Goal: Task Accomplishment & Management: Manage account settings

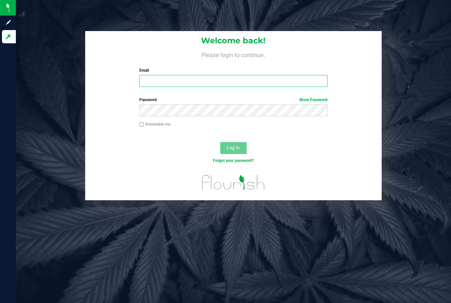
click at [254, 79] on input "Email" at bounding box center [233, 81] width 188 height 12
type input "[EMAIL_ADDRESS][DOMAIN_NAME]"
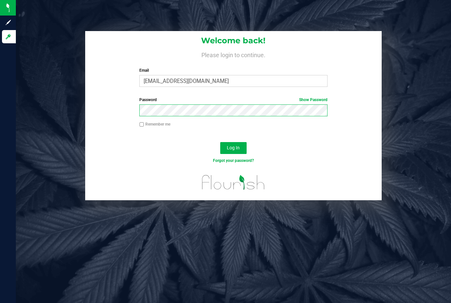
click at [233, 147] on button "Log In" at bounding box center [233, 148] width 26 height 12
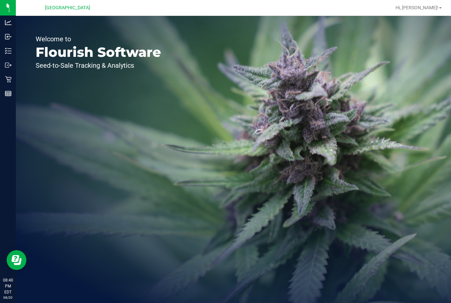
click at [11, 52] on icon at bounding box center [8, 51] width 7 height 7
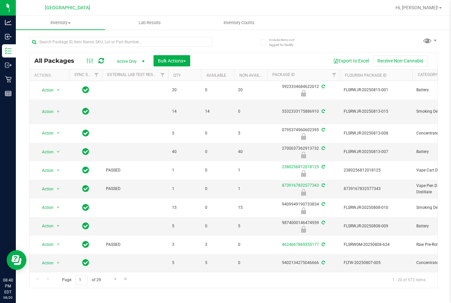
click at [245, 24] on span "Inventory Counts" at bounding box center [238, 23] width 49 height 6
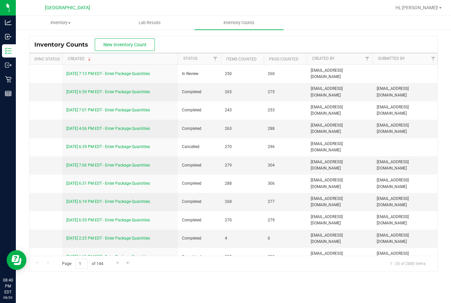
click at [124, 71] on link "8/20/25 7:13 PM EDT - Enter Package Quantities" at bounding box center [107, 73] width 83 height 5
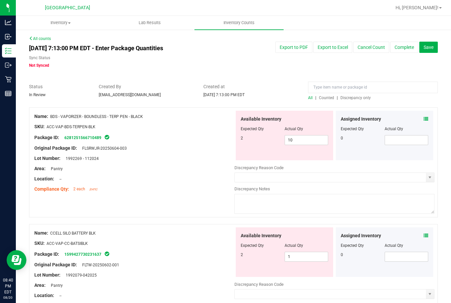
click at [353, 96] on span "Discrepancy only" at bounding box center [355, 97] width 30 height 5
click at [45, 38] on link "All counts" at bounding box center [40, 38] width 22 height 5
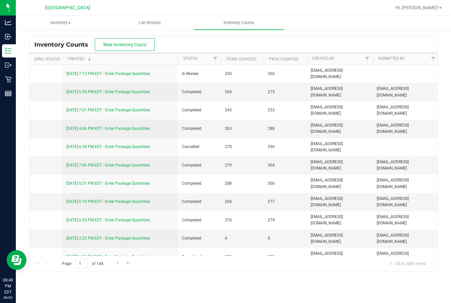
click at [137, 73] on link "8/20/25 7:13 PM EDT - Enter Package Quantities" at bounding box center [107, 73] width 83 height 5
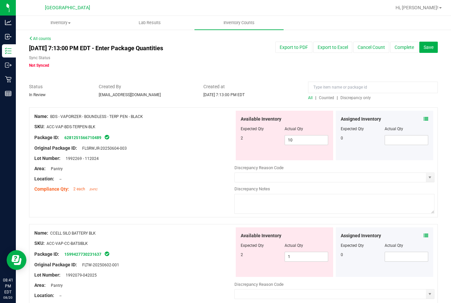
click at [356, 99] on span "Discrepancy only" at bounding box center [355, 97] width 30 height 5
click at [11, 95] on line at bounding box center [8, 95] width 6 height 0
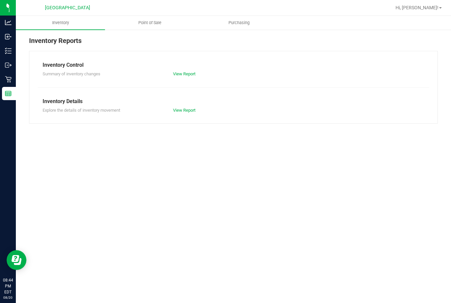
click at [148, 16] on uib-tab-heading "Point of Sale" at bounding box center [149, 22] width 88 height 13
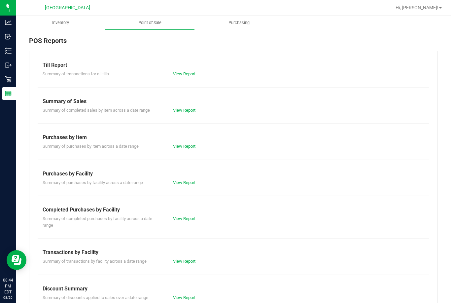
click at [189, 251] on div "Transactions by Facility" at bounding box center [233, 252] width 381 height 8
click at [183, 258] on link "View Report" at bounding box center [184, 260] width 22 height 5
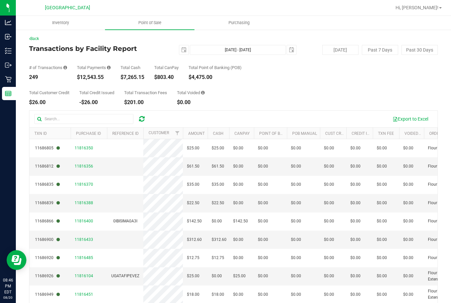
click at [11, 68] on div "Outbound" at bounding box center [9, 64] width 14 height 13
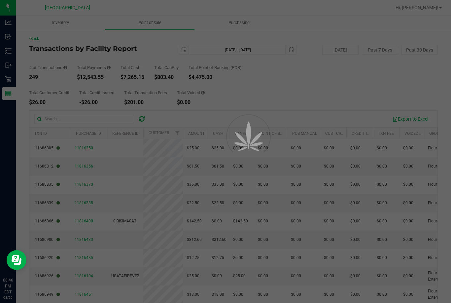
click at [0, 0] on p "Retail" at bounding box center [0, 0] width 0 height 0
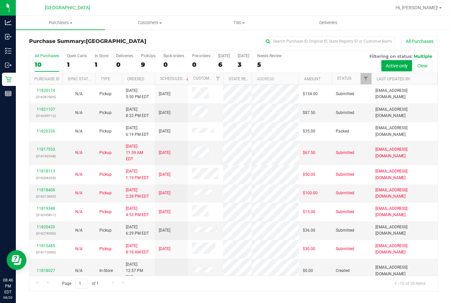
click at [142, 275] on div "11820174 (316267905) N/A Pickup 8/20/2025 5:50 PM EDT 8/21/2025 $134.00 Submitt…" at bounding box center [233, 179] width 408 height 191
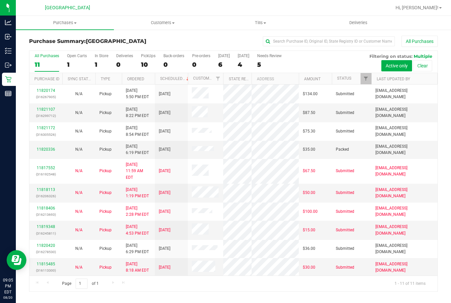
click at [65, 24] on span "Purchases" at bounding box center [65, 23] width 98 height 6
click at [49, 46] on span "Fulfillment" at bounding box center [36, 48] width 41 height 6
